Goal: Information Seeking & Learning: Check status

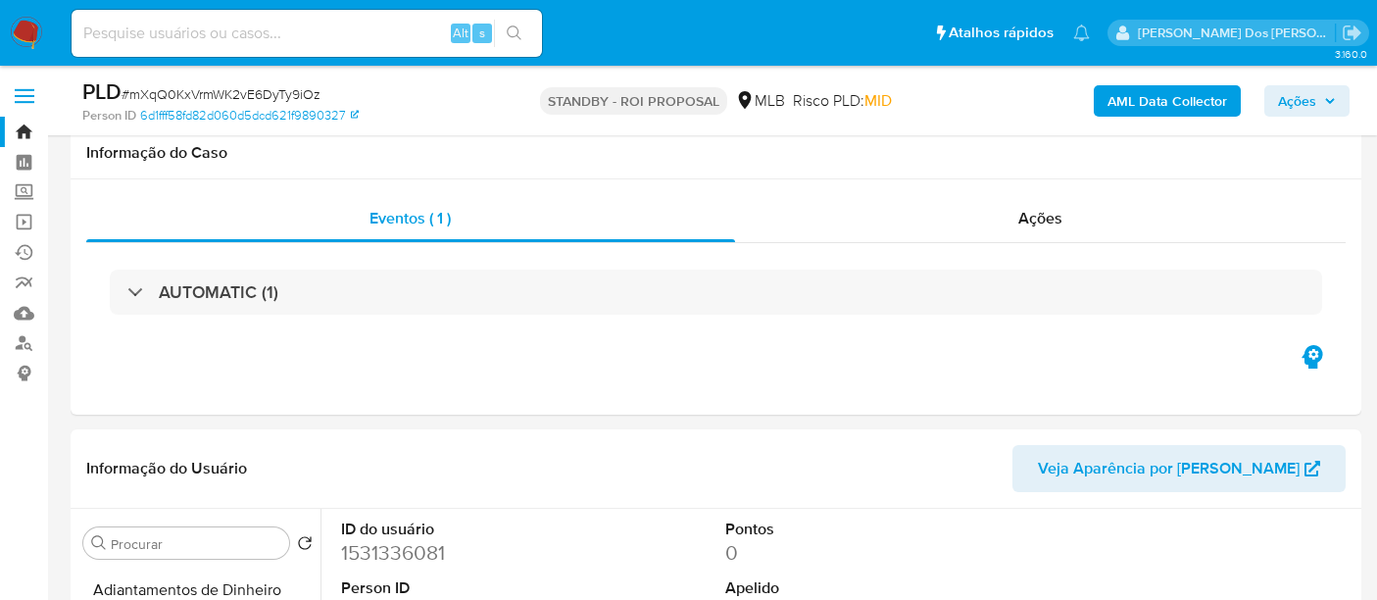
select select "10"
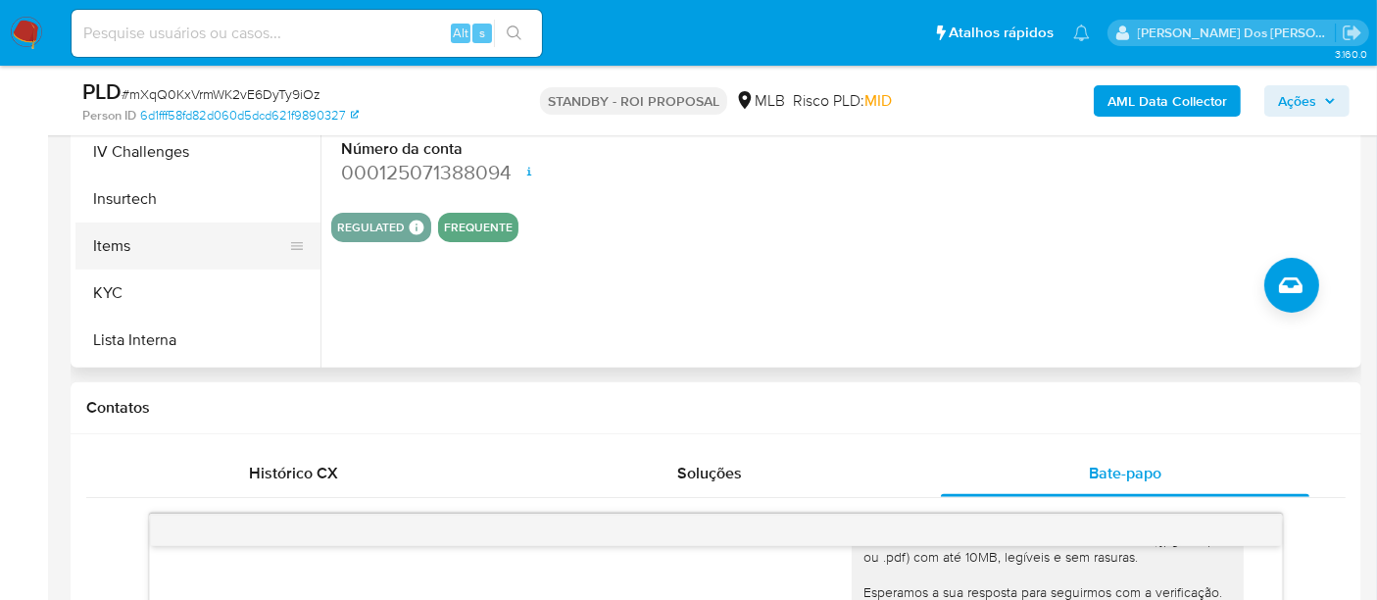
scroll to position [544, 0]
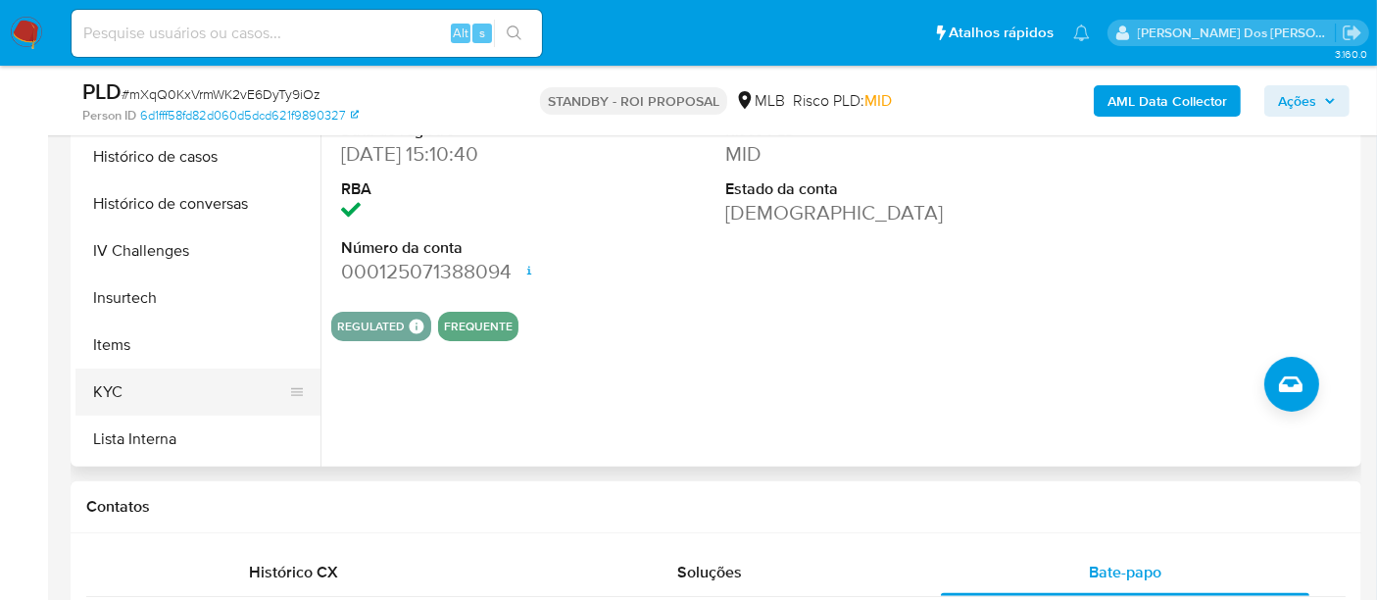
click at [110, 386] on button "KYC" at bounding box center [189, 392] width 229 height 47
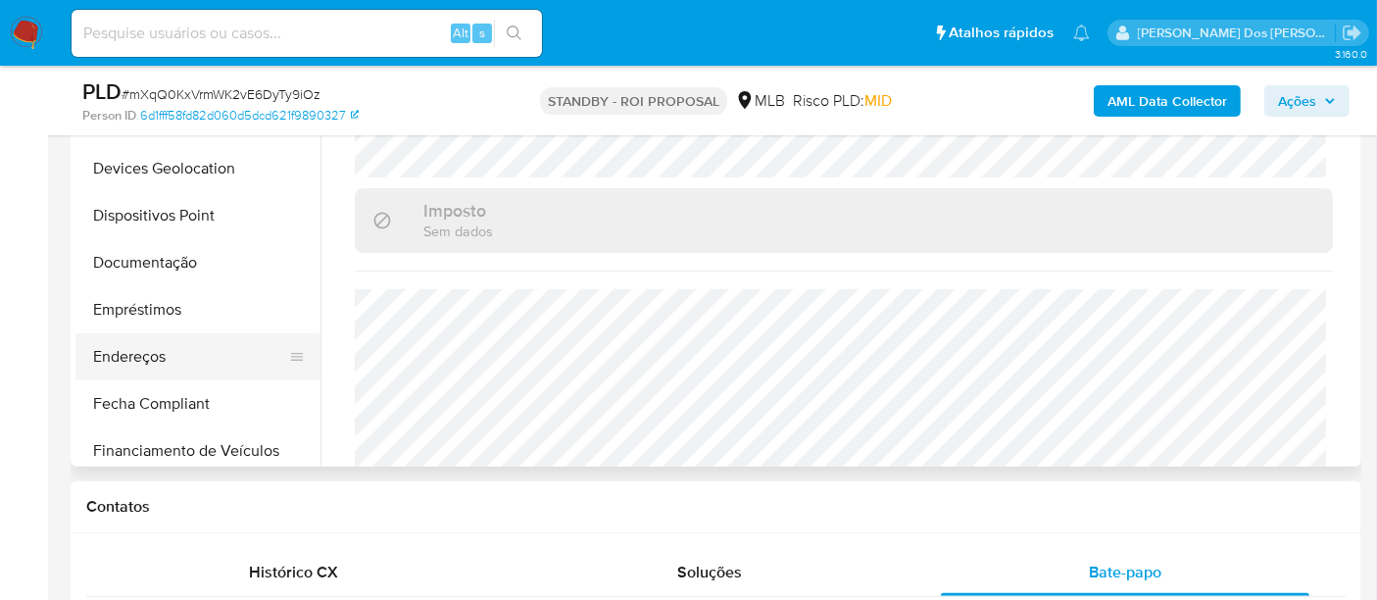
scroll to position [159, 0]
click at [138, 352] on button "Endereços" at bounding box center [189, 357] width 229 height 47
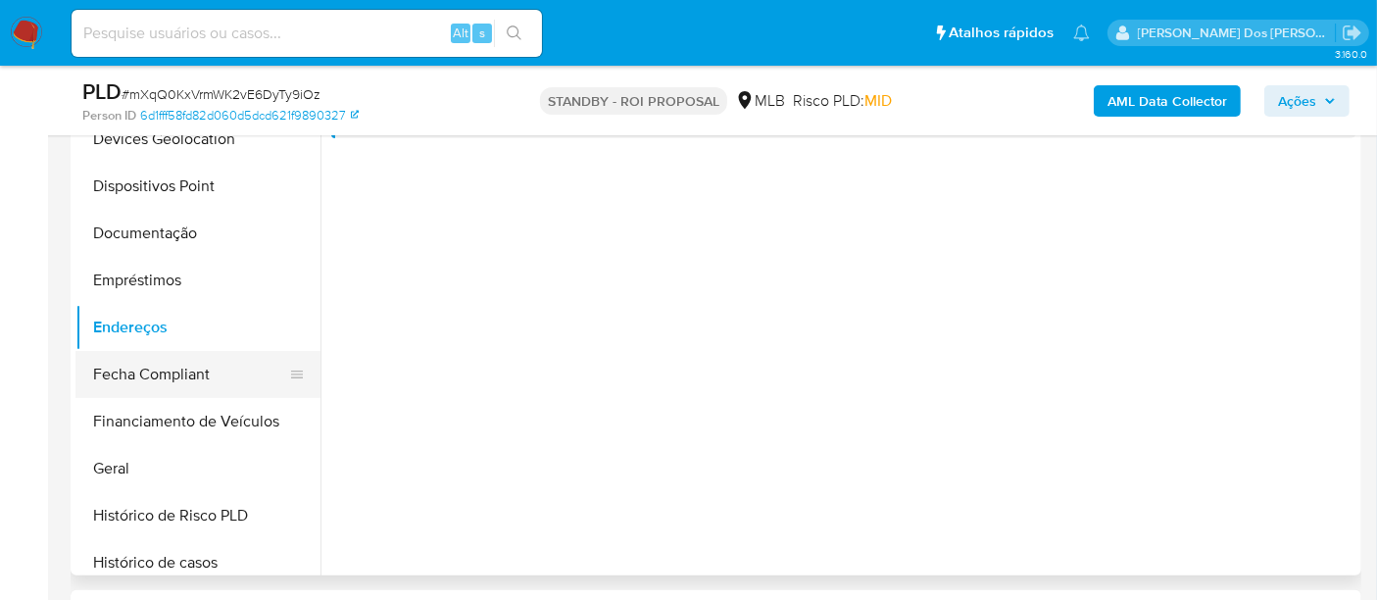
scroll to position [326, 0]
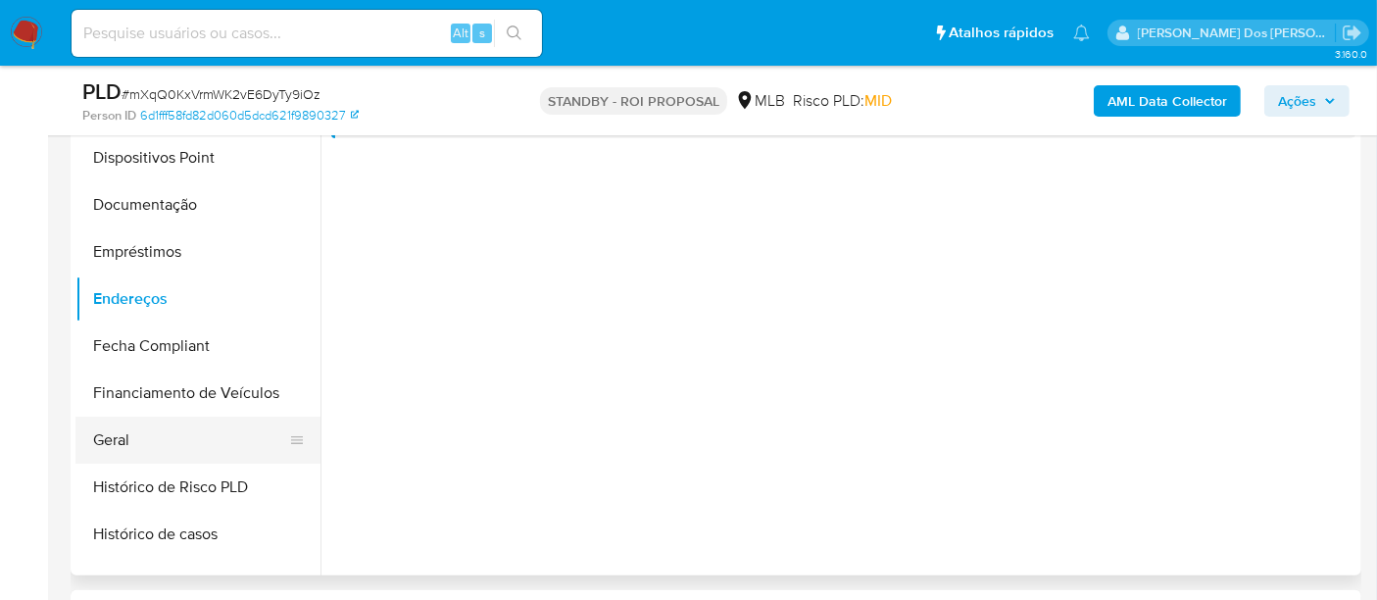
click at [128, 432] on button "Geral" at bounding box center [189, 440] width 229 height 47
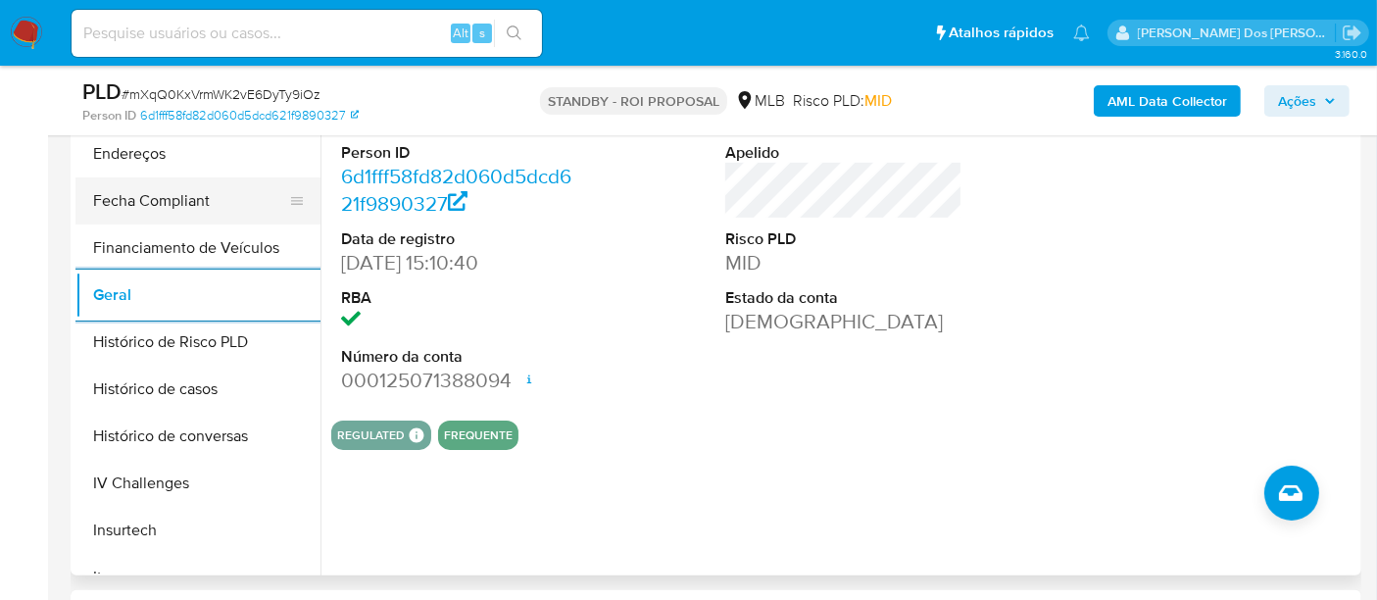
scroll to position [653, 0]
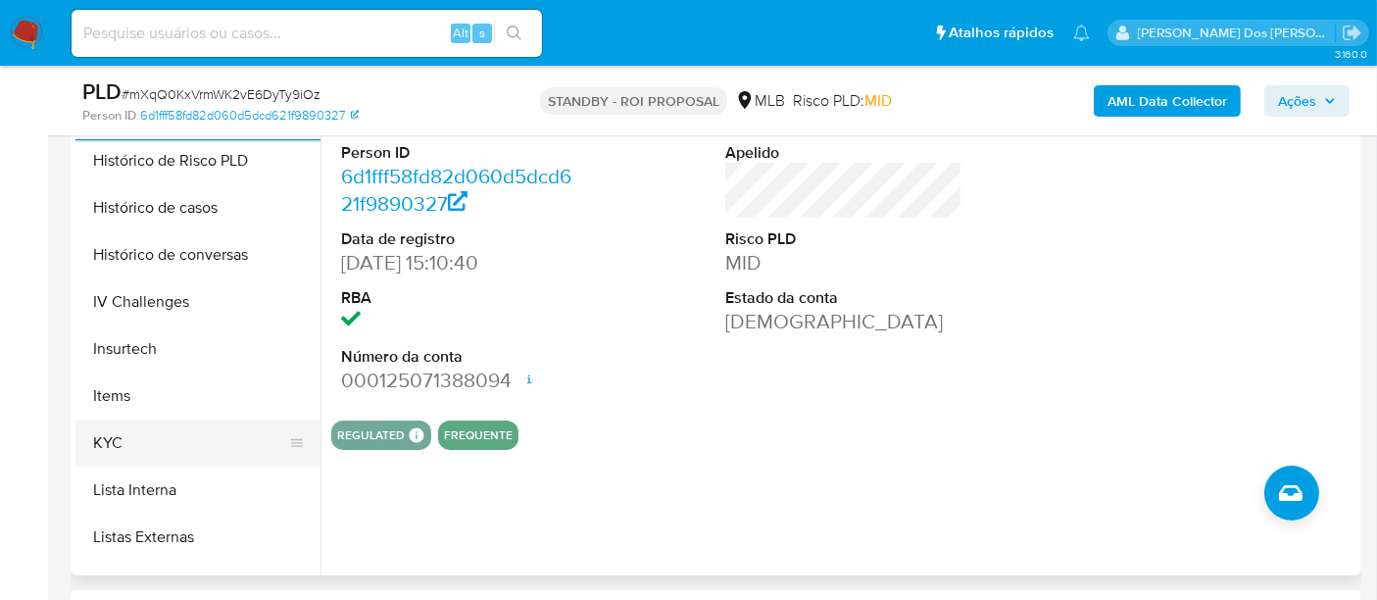
click at [115, 446] on button "KYC" at bounding box center [189, 442] width 229 height 47
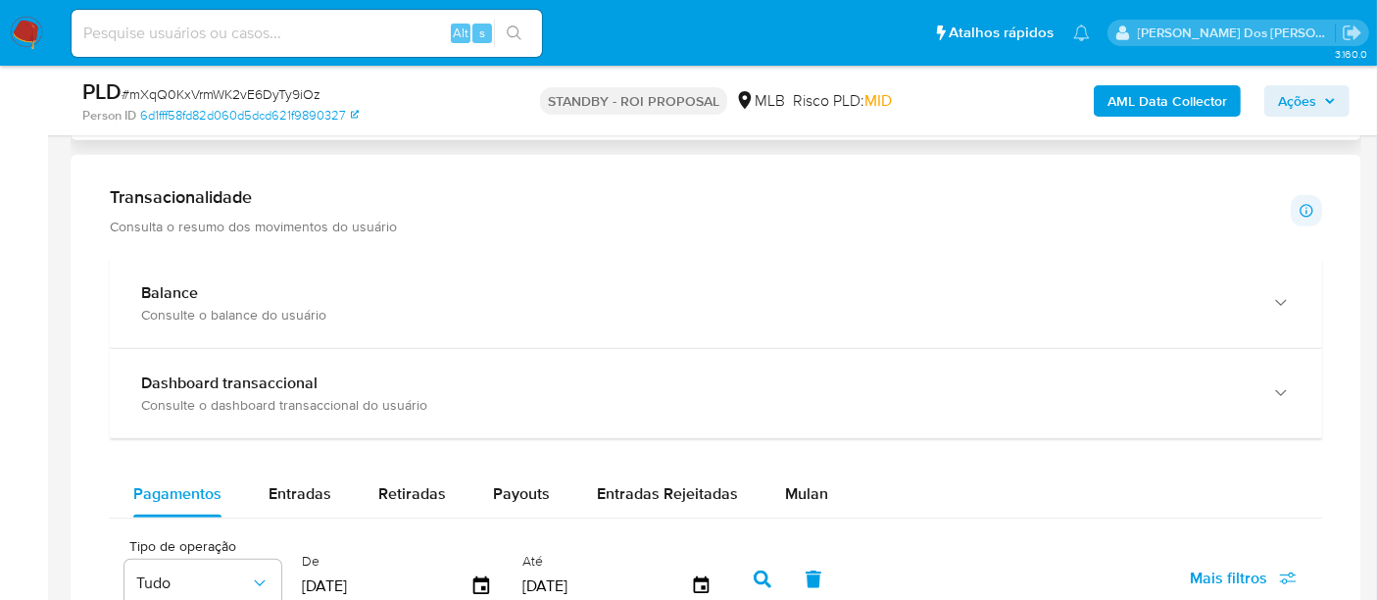
scroll to position [1306, 0]
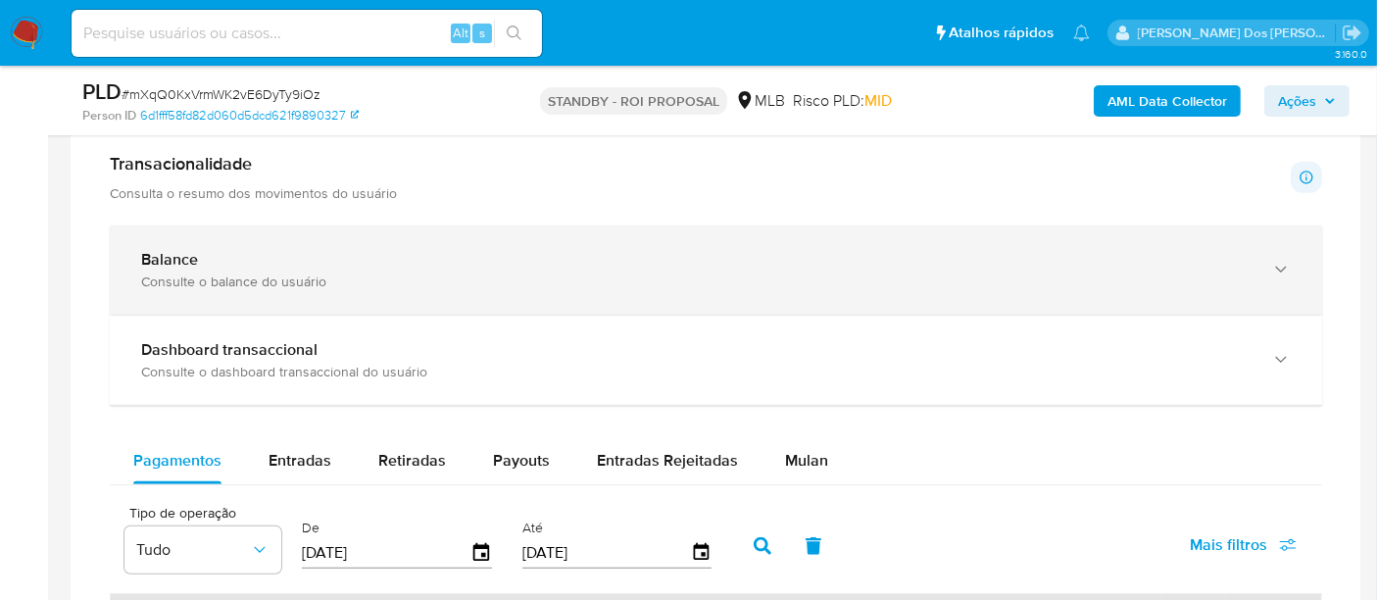
click at [1075, 292] on div "Balance Consulte o balance do usuário" at bounding box center [716, 269] width 1212 height 89
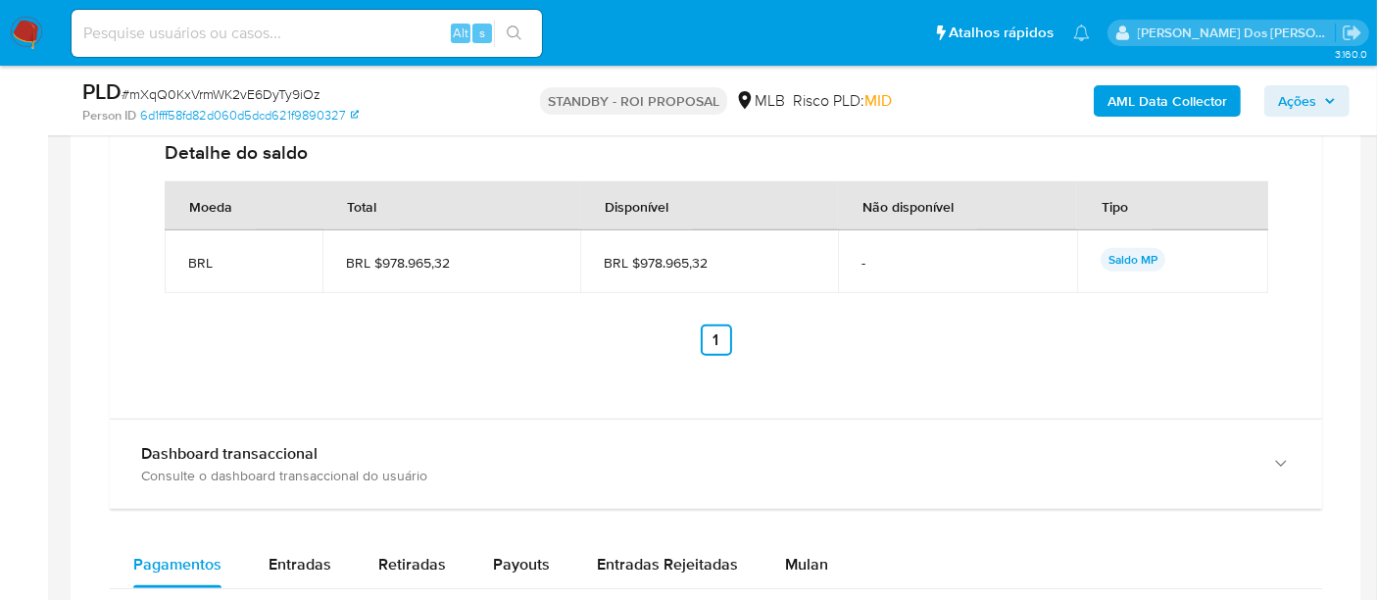
scroll to position [1960, 0]
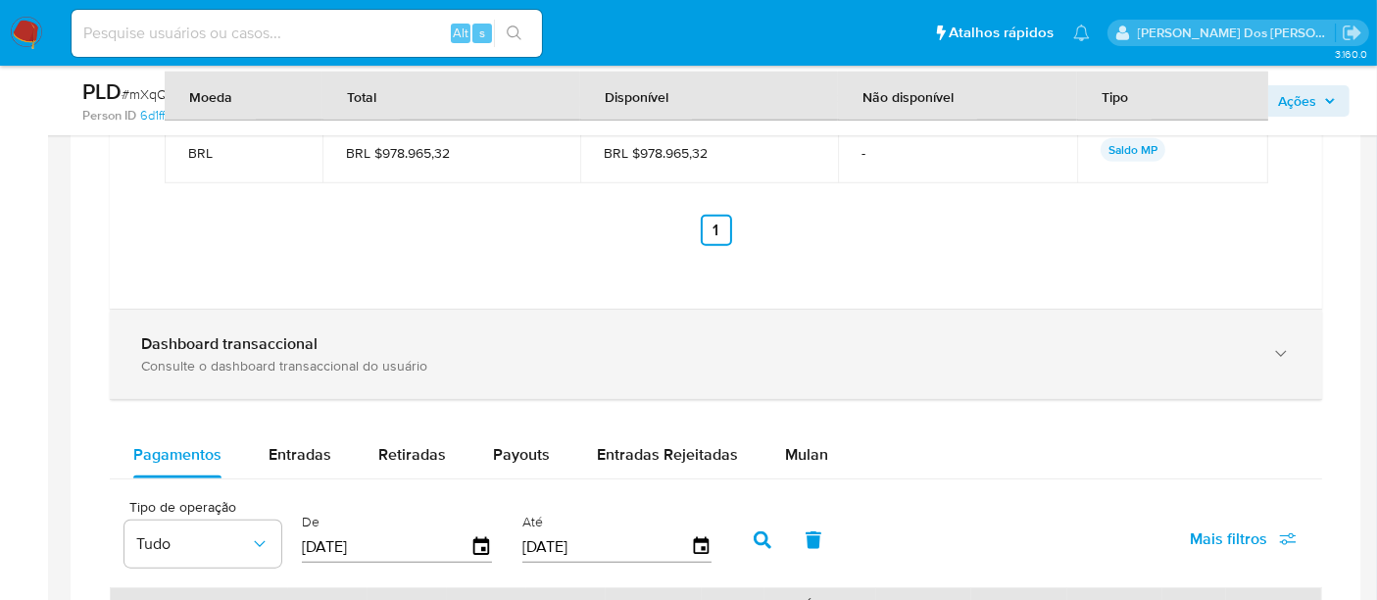
click at [934, 376] on div "Dashboard transaccional Consulte o dashboard transaccional do usuário" at bounding box center [716, 354] width 1212 height 89
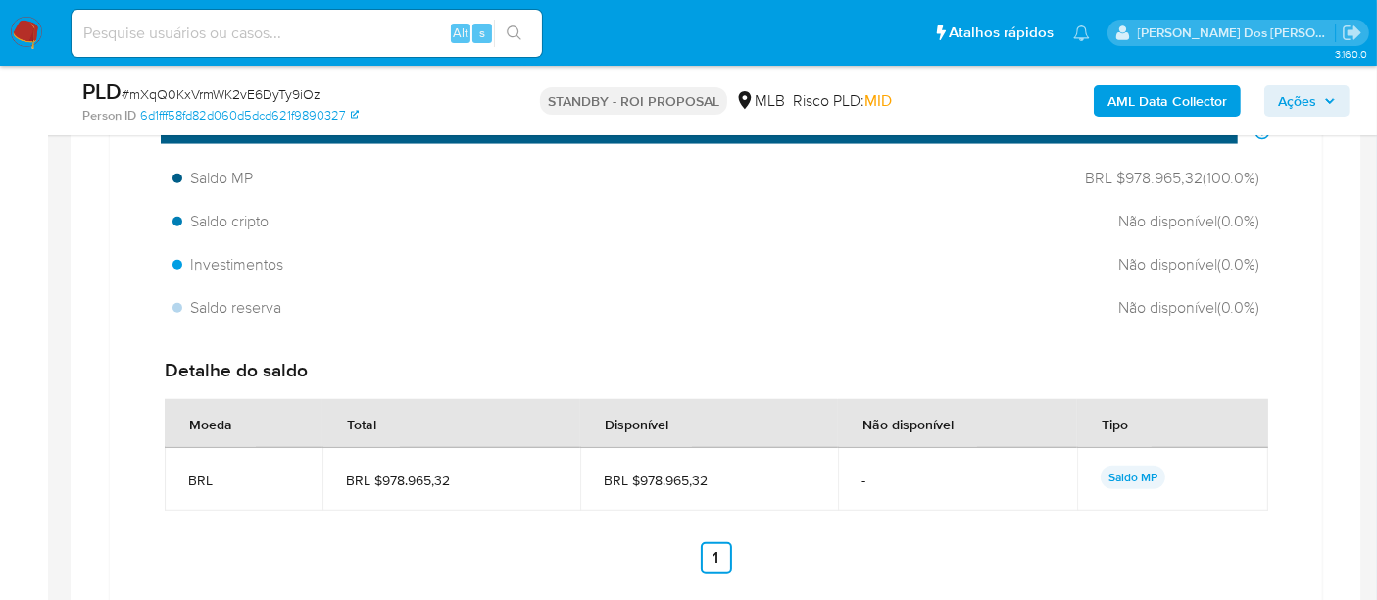
scroll to position [1306, 0]
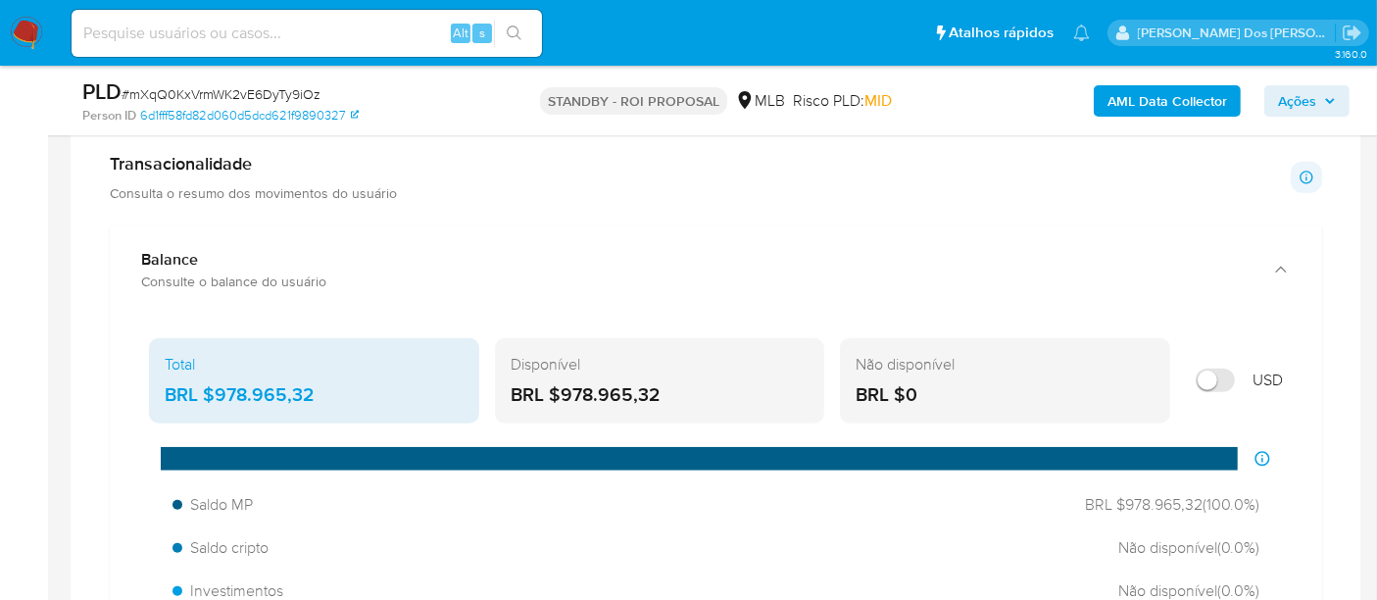
click at [587, 392] on div "BRL $978.965,32" at bounding box center [660, 394] width 299 height 25
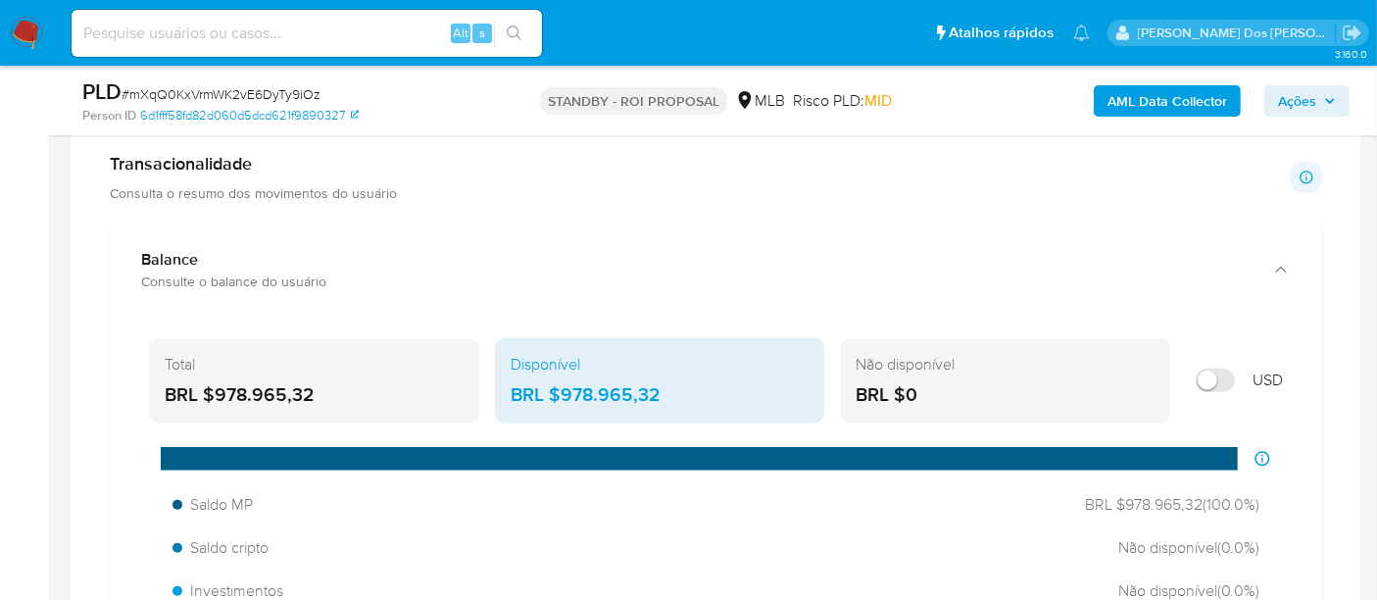
scroll to position [1524, 0]
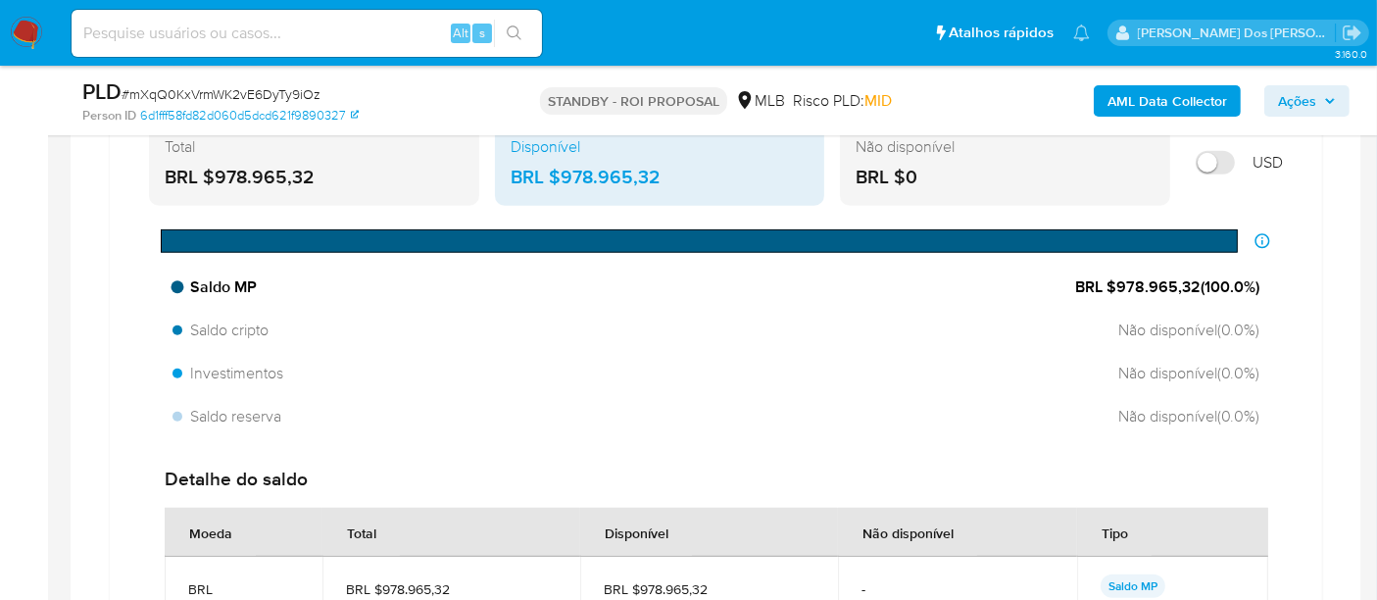
click at [1152, 292] on span "BRL $978.965,32 ( 100.0 %)" at bounding box center [1167, 287] width 184 height 22
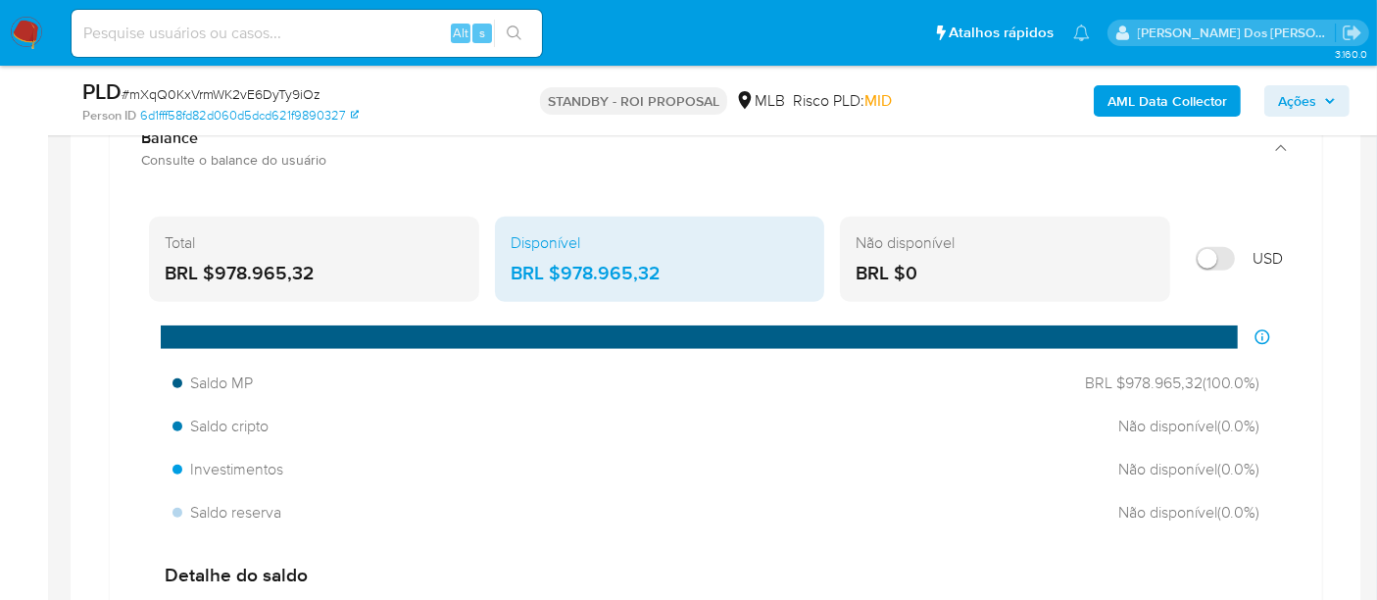
scroll to position [1415, 0]
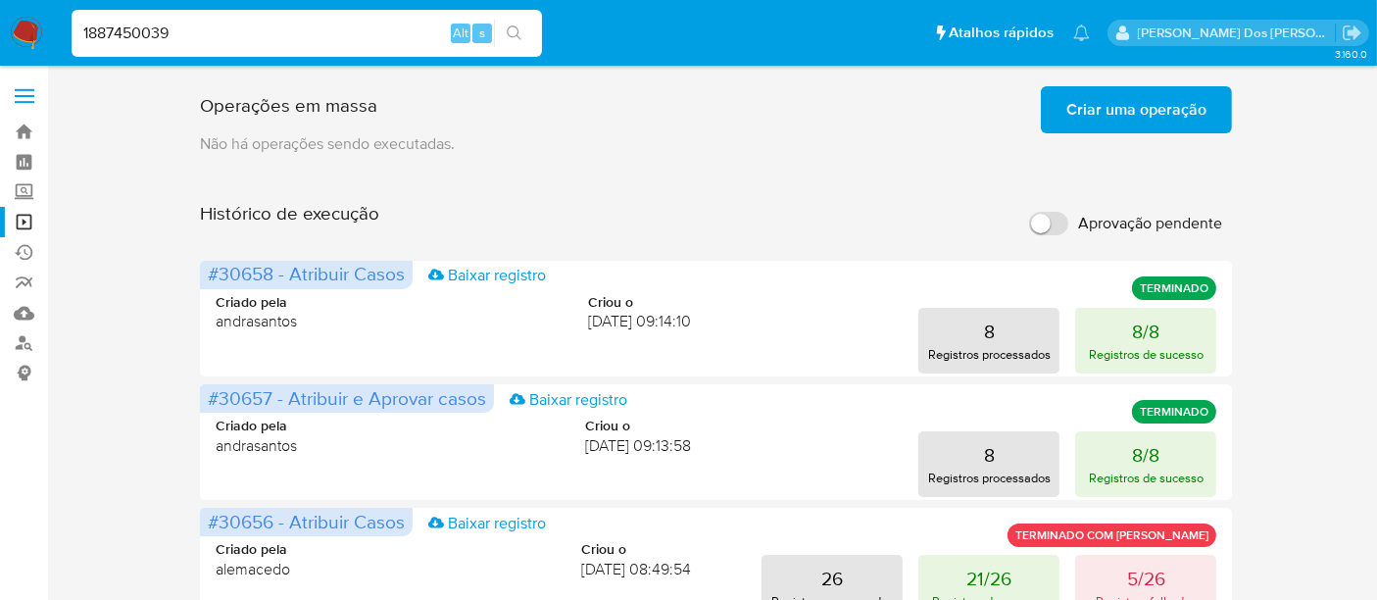
type input "1887450039"
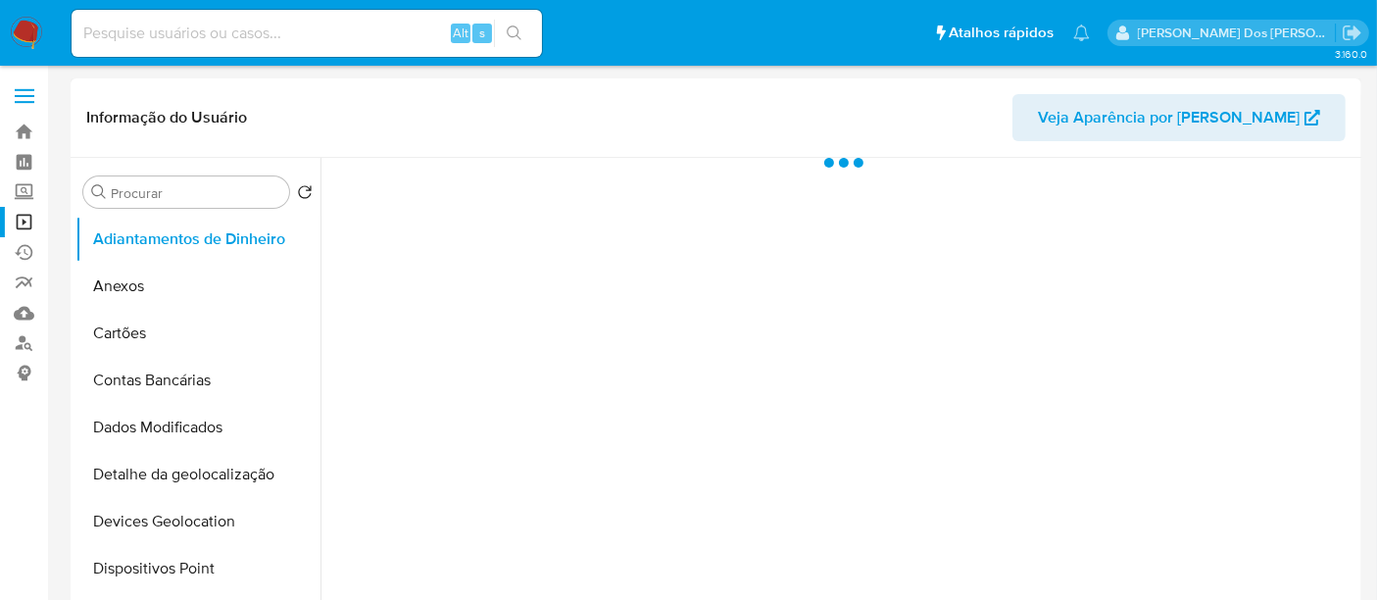
select select "10"
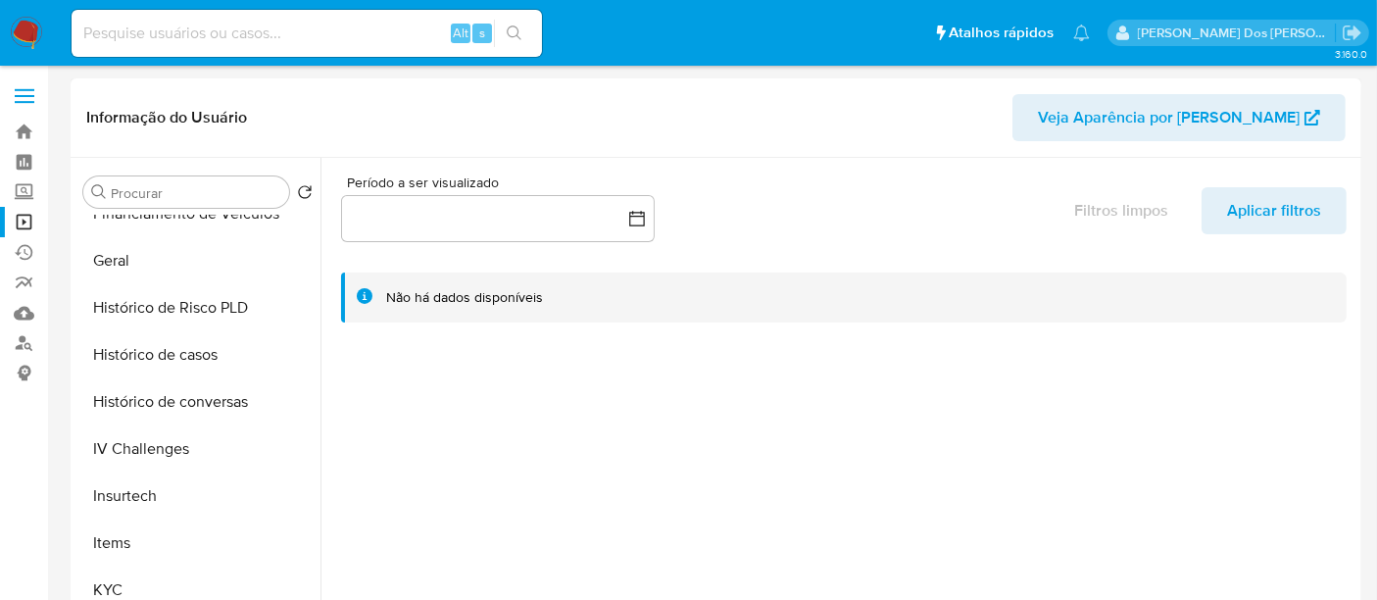
scroll to position [653, 0]
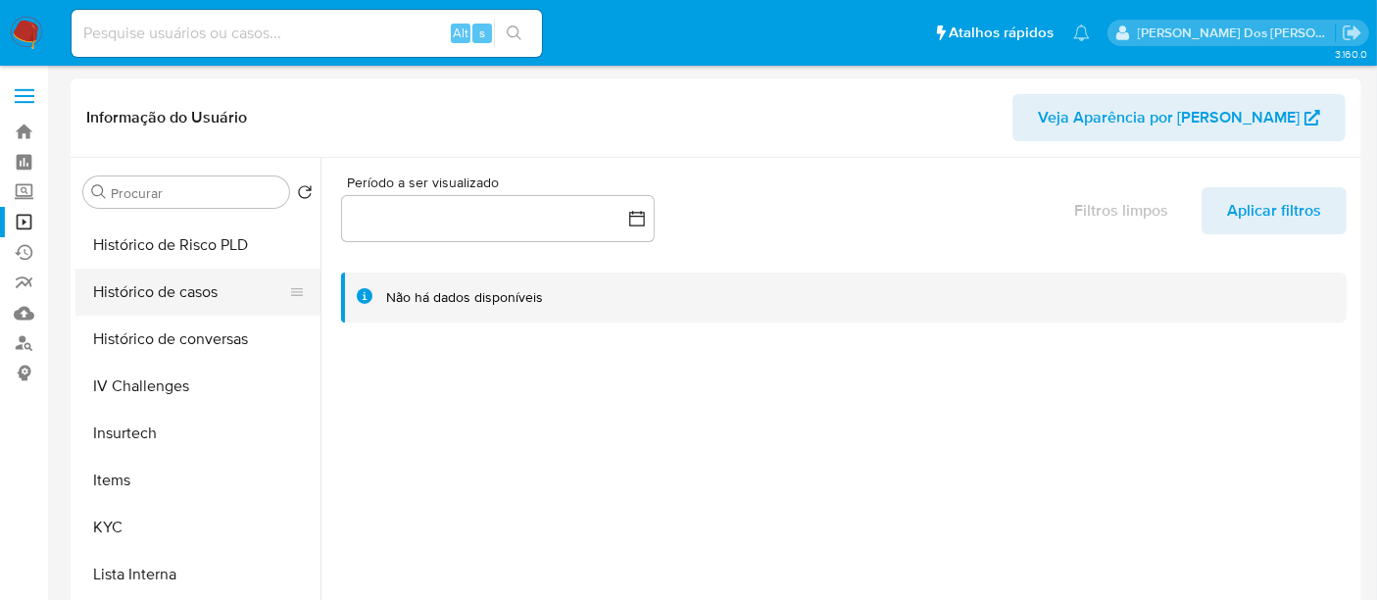
click at [179, 289] on button "Histórico de casos" at bounding box center [189, 292] width 229 height 47
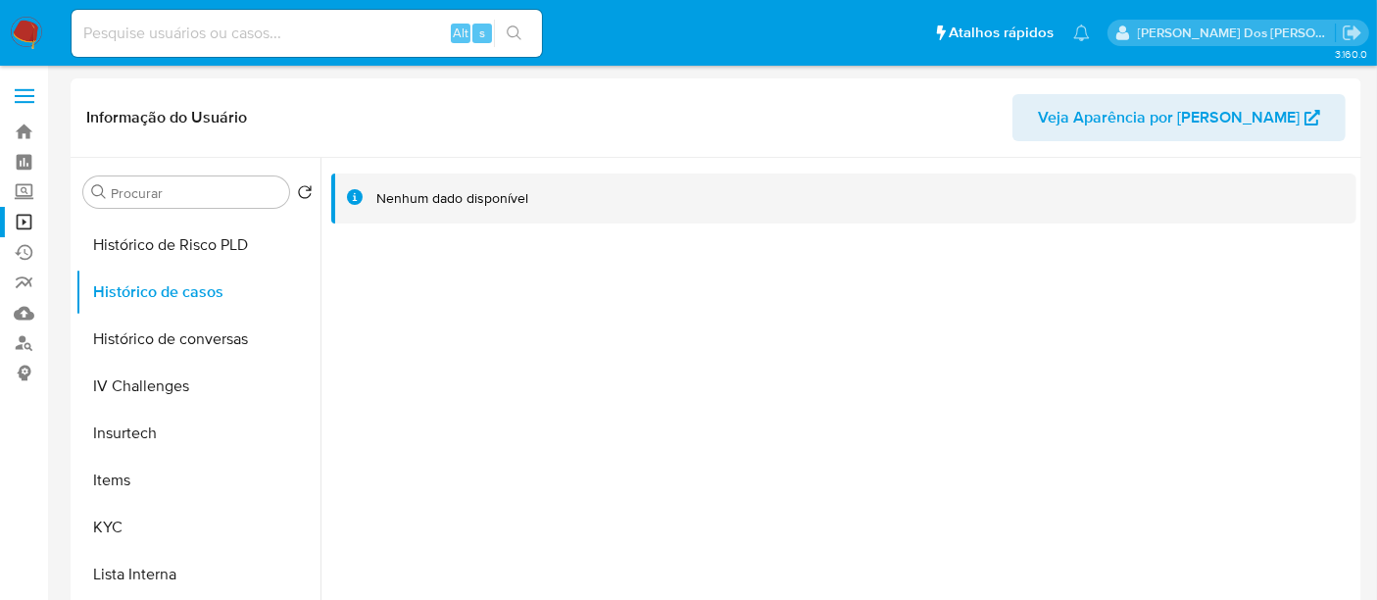
click at [229, 49] on div "Alt s" at bounding box center [307, 33] width 470 height 47
click at [231, 38] on input at bounding box center [307, 33] width 470 height 25
paste input "mXqQ0KxVrmWK2vE6DyTy9iOz"
type input "mXqQ0KxVrmWK2vE6DyTy9iOz"
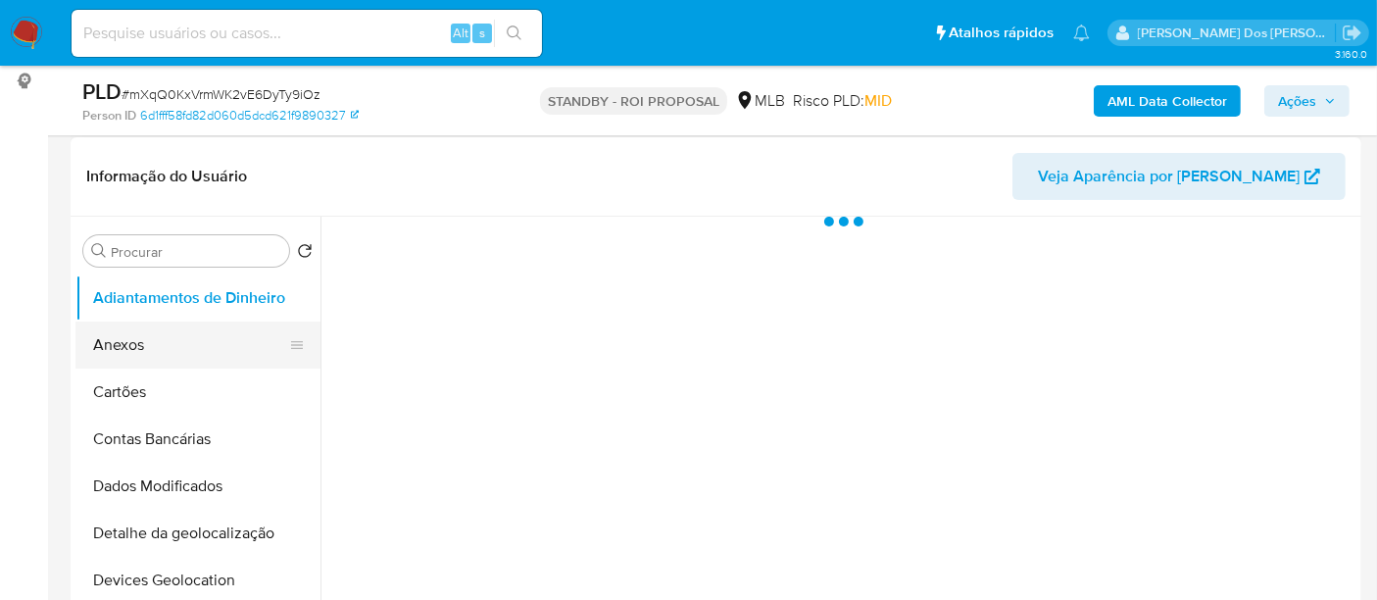
scroll to position [326, 0]
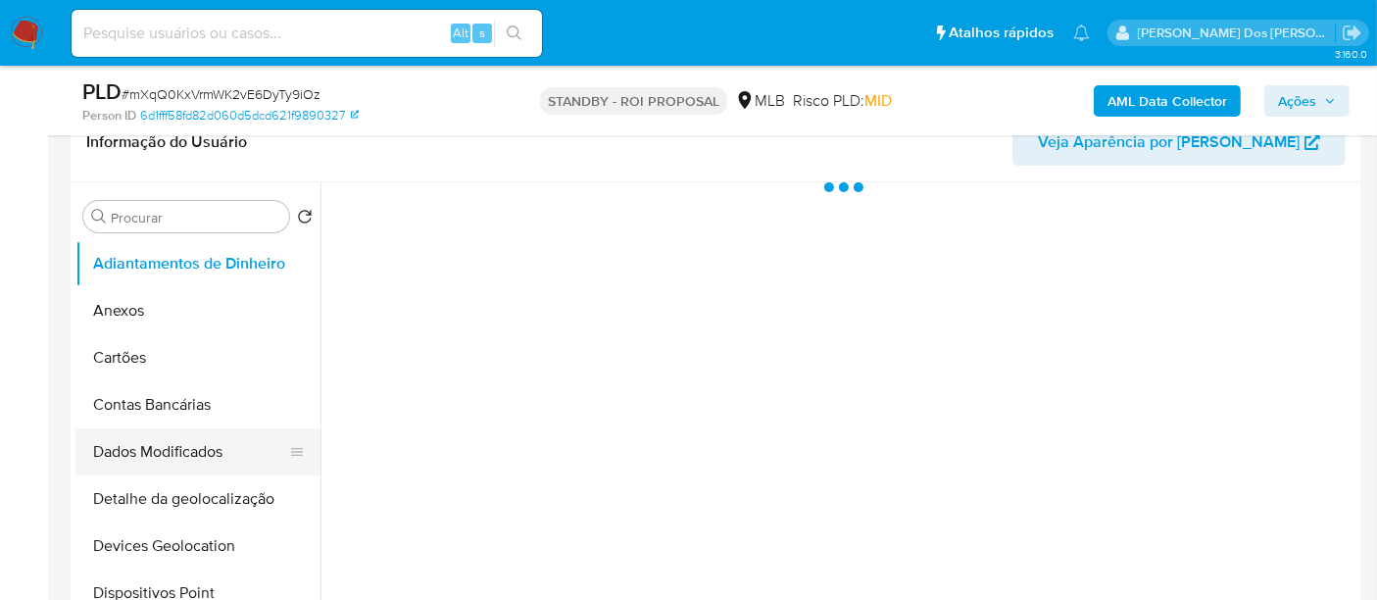
select select "10"
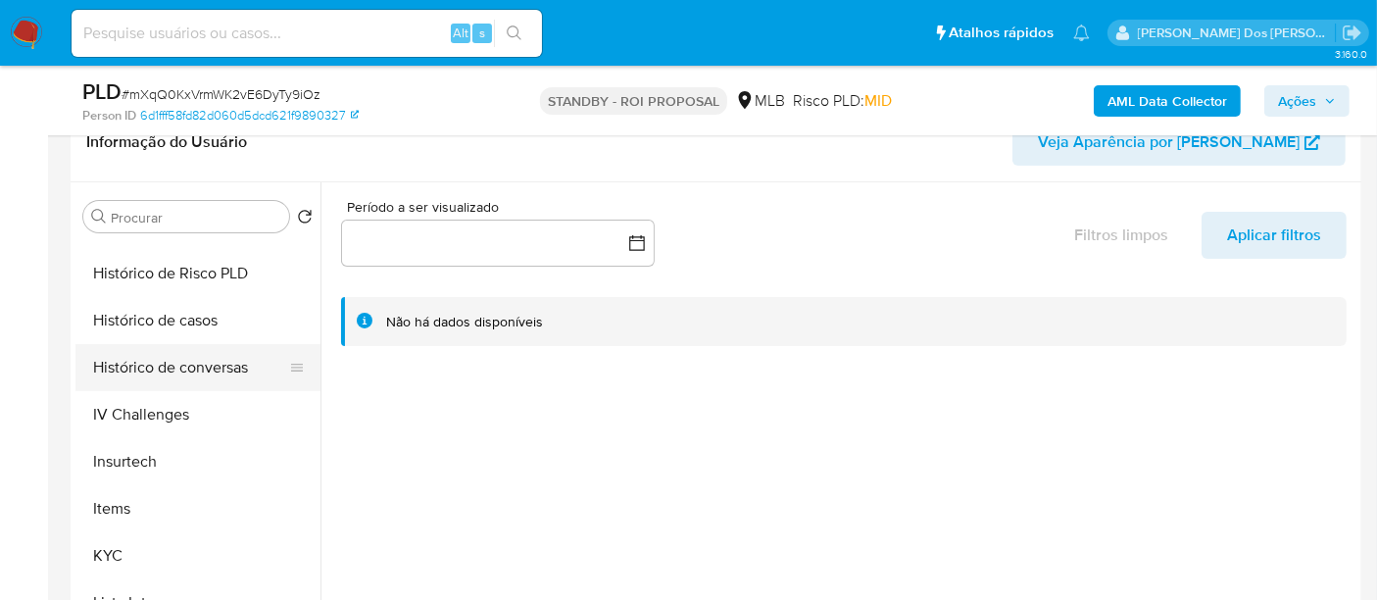
scroll to position [652, 0]
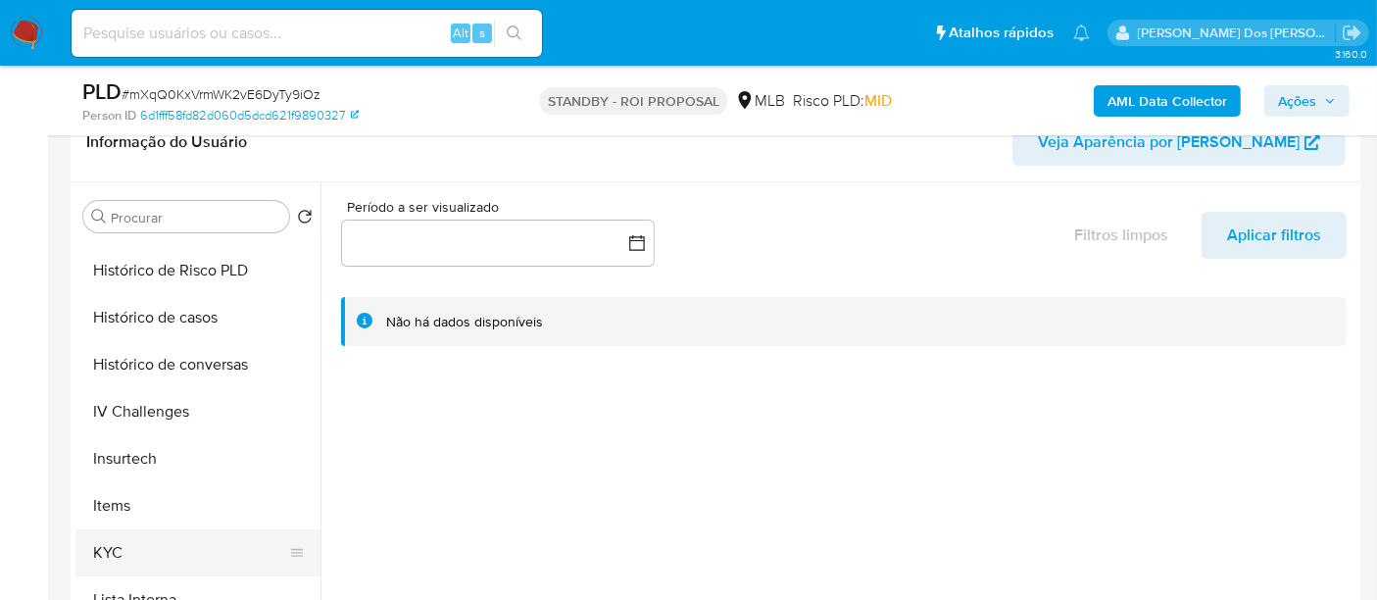
click at [114, 536] on button "KYC" at bounding box center [189, 552] width 229 height 47
